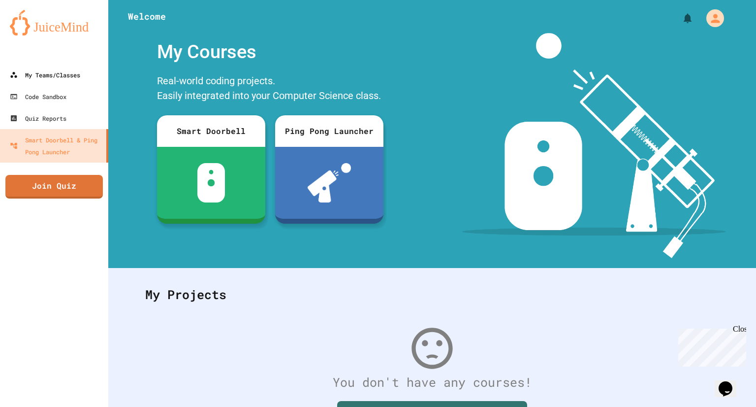
click at [40, 74] on div "My Teams/Classes" at bounding box center [45, 75] width 70 height 12
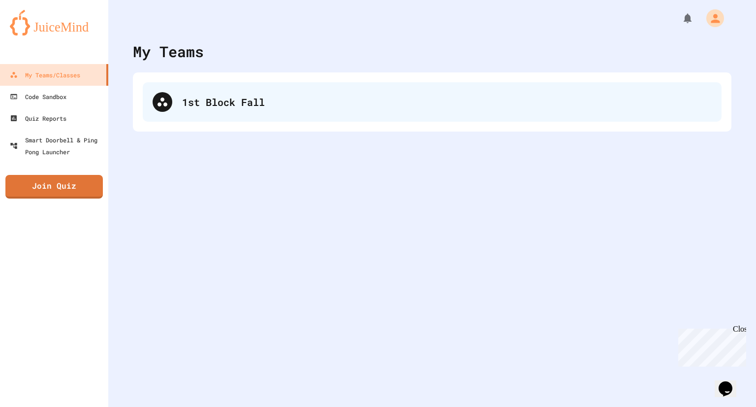
click at [209, 120] on div "1st Block Fall" at bounding box center [432, 101] width 579 height 39
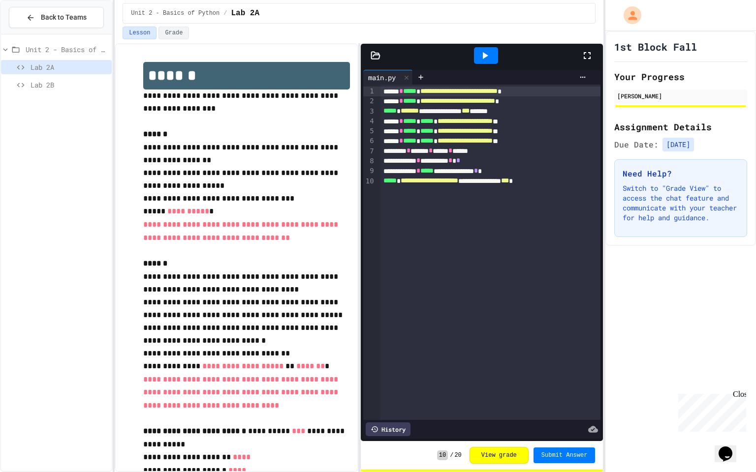
click at [60, 87] on span "Lab 2B" at bounding box center [69, 85] width 77 height 10
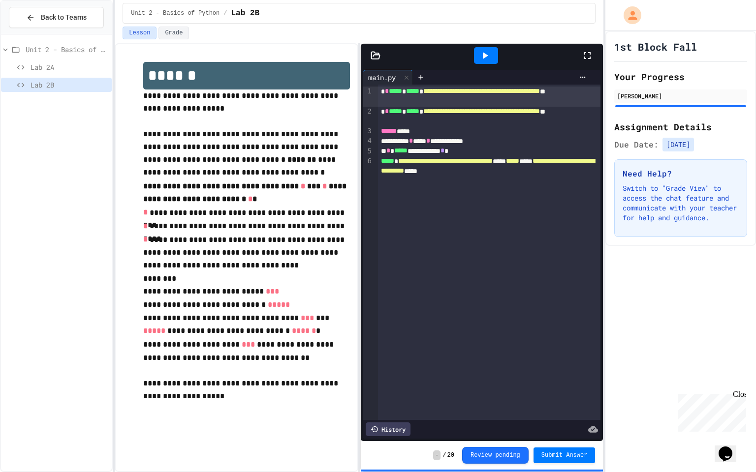
click at [570, 406] on span "Submit Answer" at bounding box center [564, 456] width 46 height 8
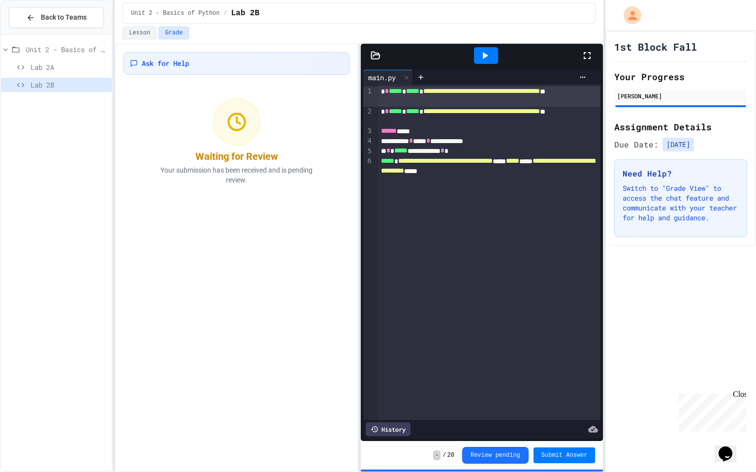
click at [26, 65] on icon at bounding box center [21, 67] width 12 height 9
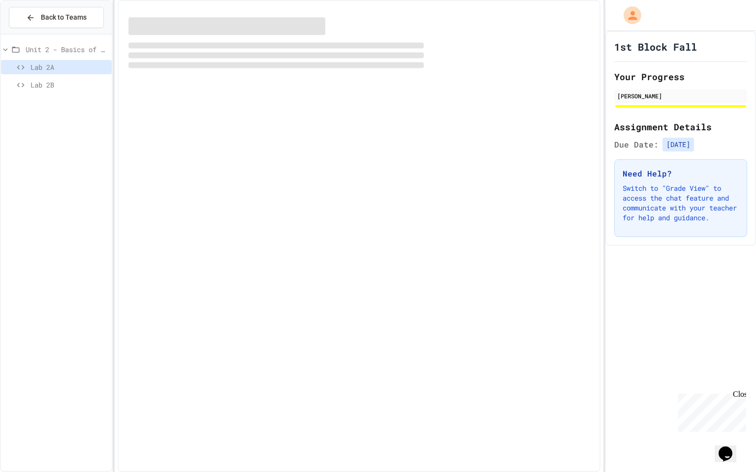
click at [10, 263] on div "Unit 2 - Basics of Python Lab 2A Lab 2B" at bounding box center [56, 253] width 111 height 430
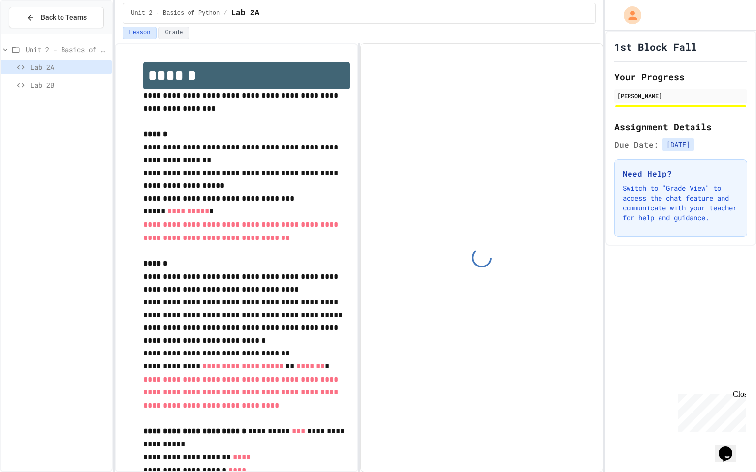
click at [10, 264] on div "Unit 2 - Basics of Python Lab 2A Lab 2B" at bounding box center [56, 253] width 111 height 430
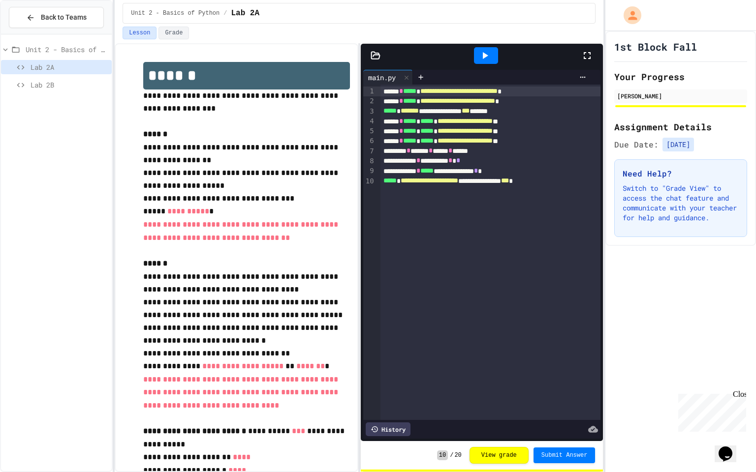
click at [3, 100] on div "Unit 2 - Basics of Python Lab 2A Lab 2B" at bounding box center [56, 253] width 111 height 430
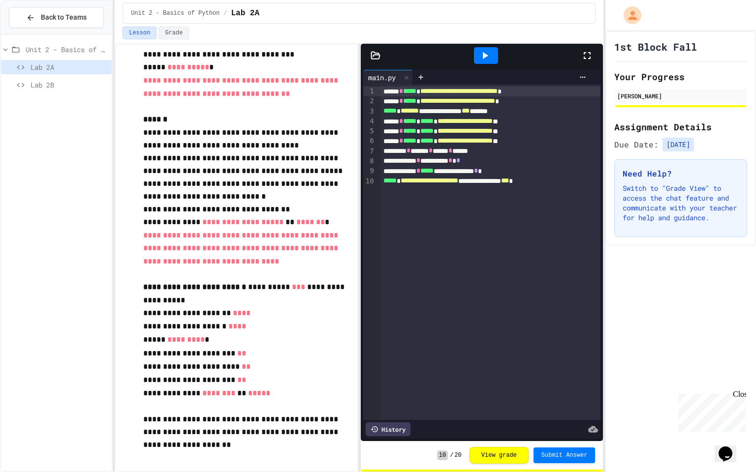
scroll to position [157, 0]
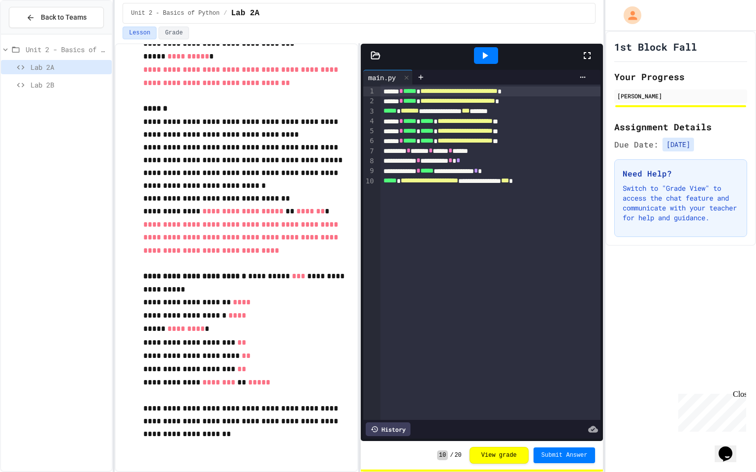
click at [30, 91] on div "Lab 2B" at bounding box center [56, 85] width 111 height 14
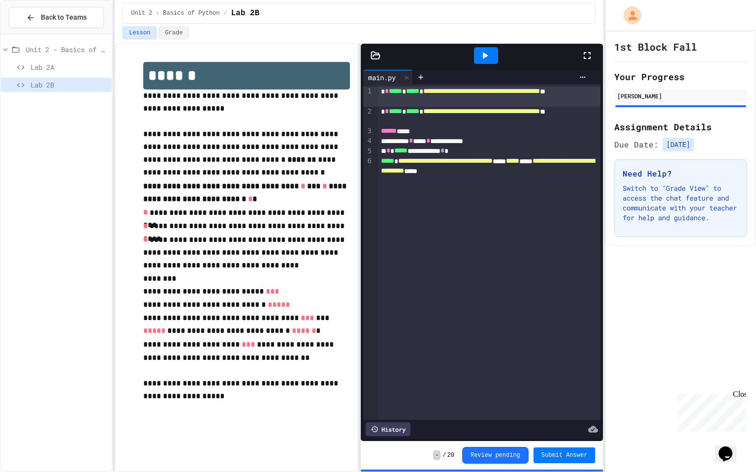
click at [561, 406] on span "Submit Answer" at bounding box center [564, 456] width 46 height 8
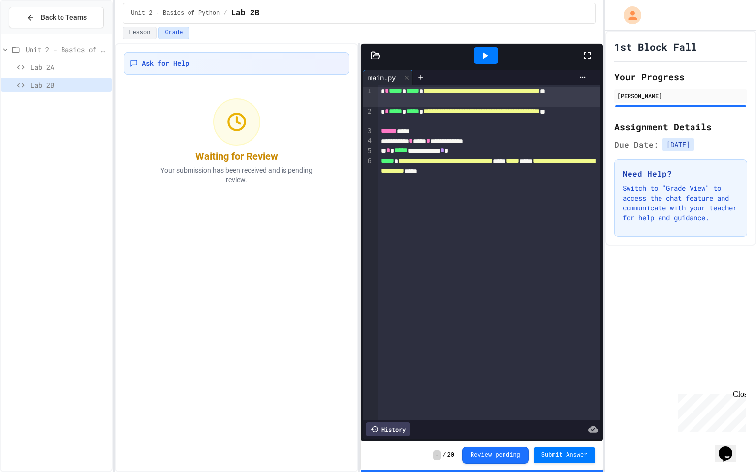
click at [3, 85] on div "Lab 2B" at bounding box center [56, 85] width 111 height 14
click at [3, 224] on div "Unit 2 - Basics of Python Lab 2A Lab 2B" at bounding box center [56, 253] width 111 height 430
click at [588, 63] on div at bounding box center [592, 55] width 22 height 27
click at [593, 57] on div at bounding box center [592, 55] width 22 height 27
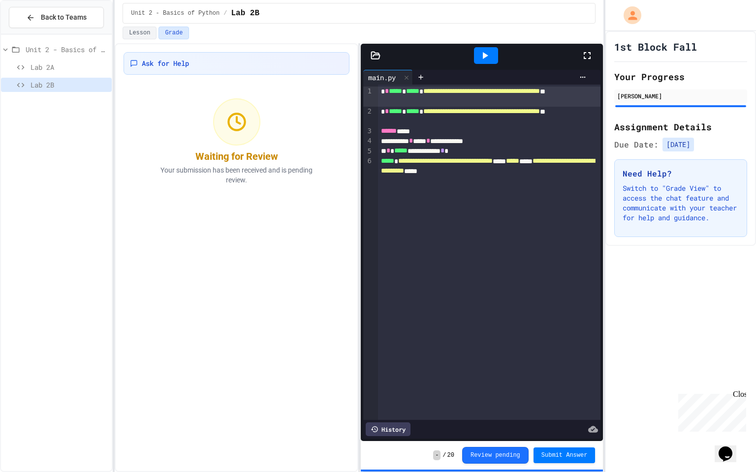
click at [582, 56] on icon at bounding box center [587, 56] width 12 height 12
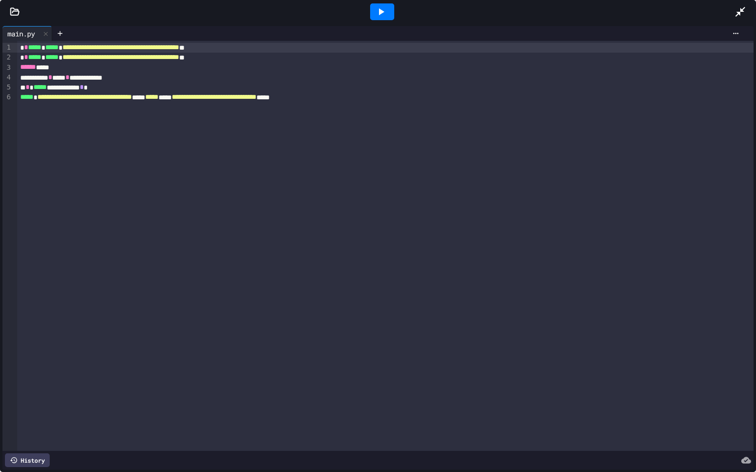
click at [4, 122] on div "9 1 2 3 4 5 6" at bounding box center [7, 246] width 10 height 410
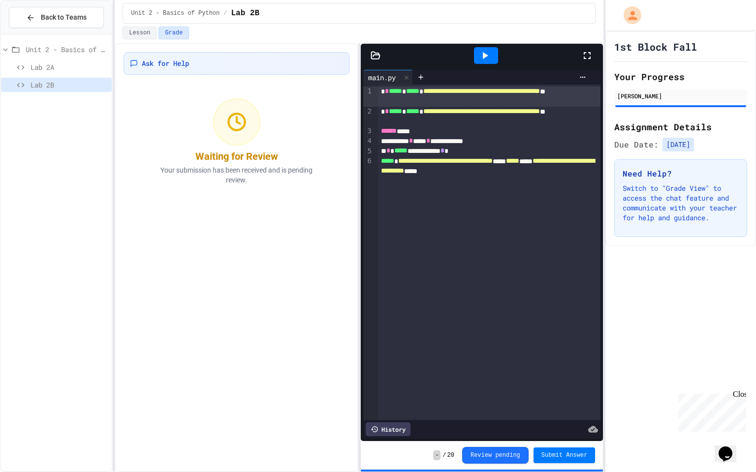
click at [588, 57] on icon at bounding box center [587, 56] width 12 height 12
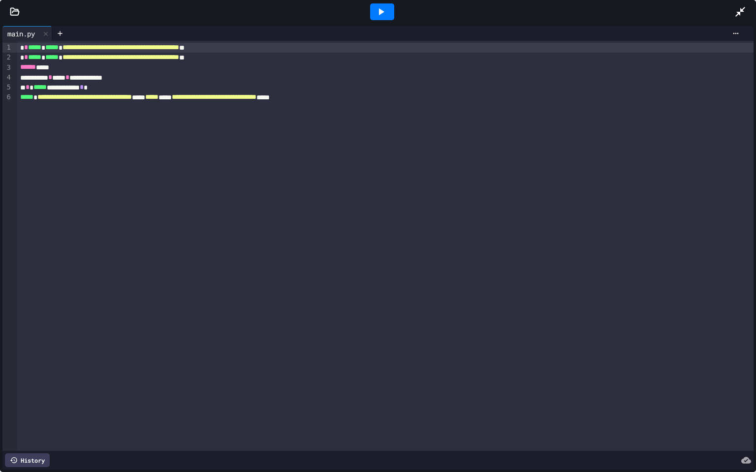
click at [4, 248] on div "9 1 2 3 4 5 6" at bounding box center [7, 246] width 10 height 410
